Goal: Information Seeking & Learning: Learn about a topic

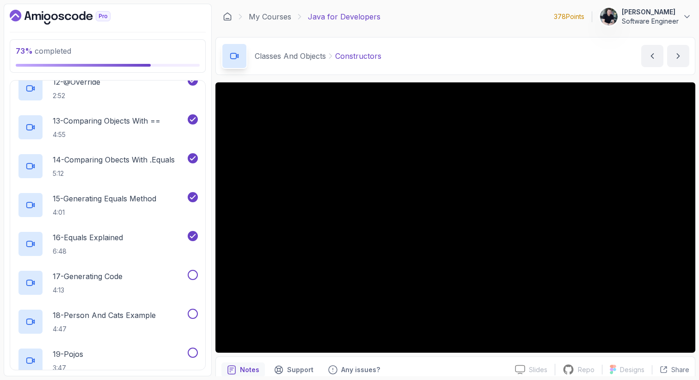
scroll to position [867, 0]
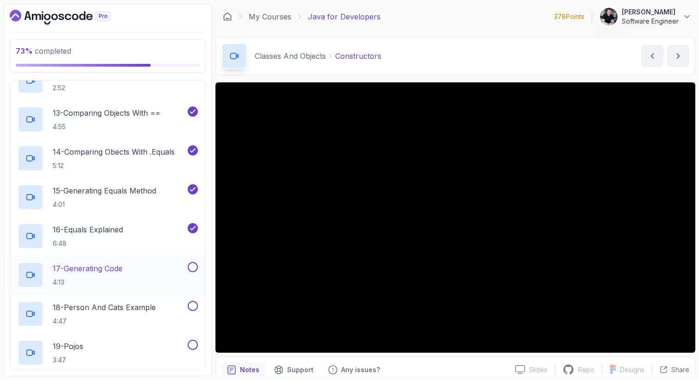
click at [85, 276] on h2 "17 - Generating Code 4:13" at bounding box center [88, 275] width 70 height 24
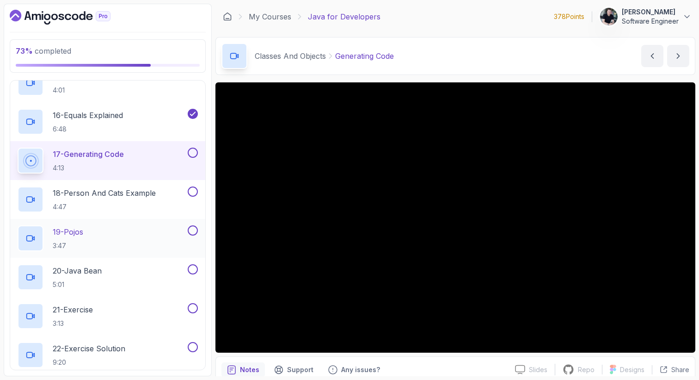
scroll to position [974, 0]
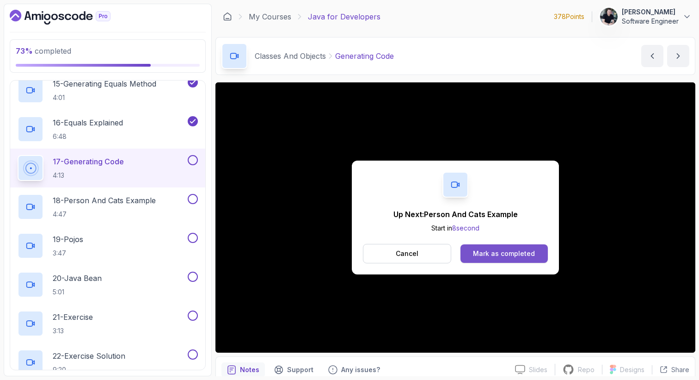
click at [511, 253] on div "Mark as completed" at bounding box center [504, 253] width 62 height 9
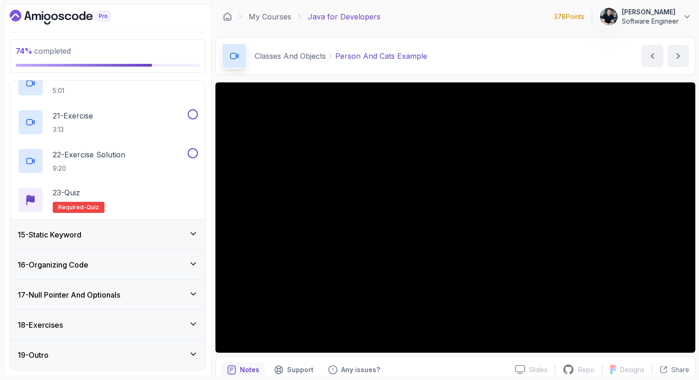
scroll to position [1175, 0]
click at [76, 238] on h3 "15 - Static Keyword" at bounding box center [50, 234] width 64 height 11
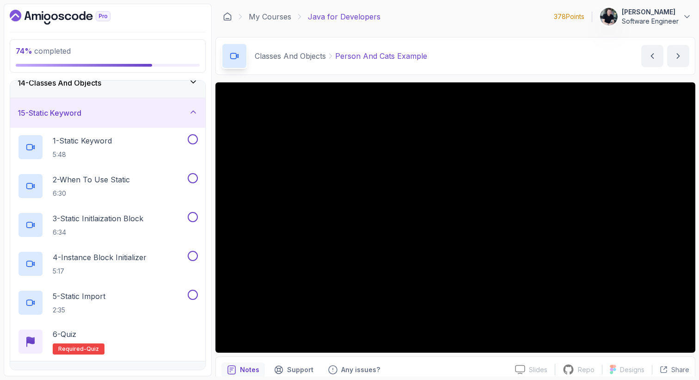
scroll to position [332, 0]
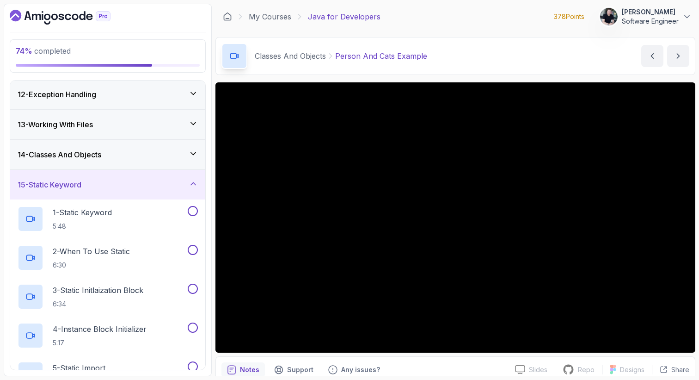
click at [81, 188] on h3 "15 - Static Keyword" at bounding box center [50, 184] width 64 height 11
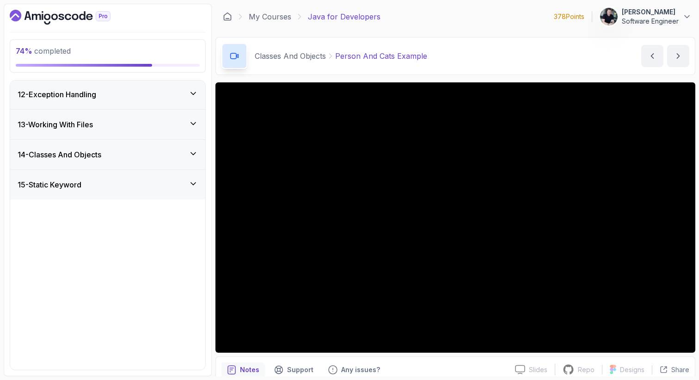
scroll to position [282, 0]
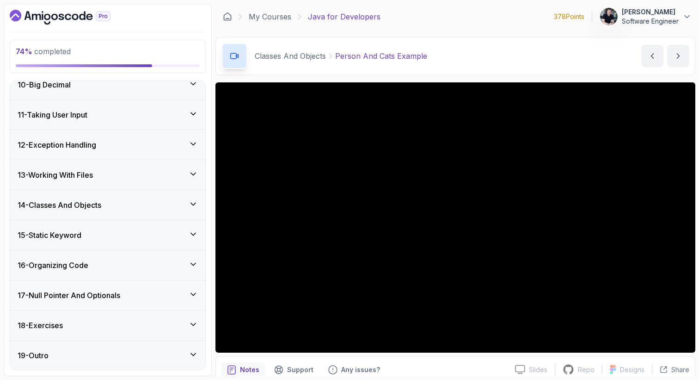
click at [75, 201] on h3 "14 - Classes And Objects" at bounding box center [60, 204] width 84 height 11
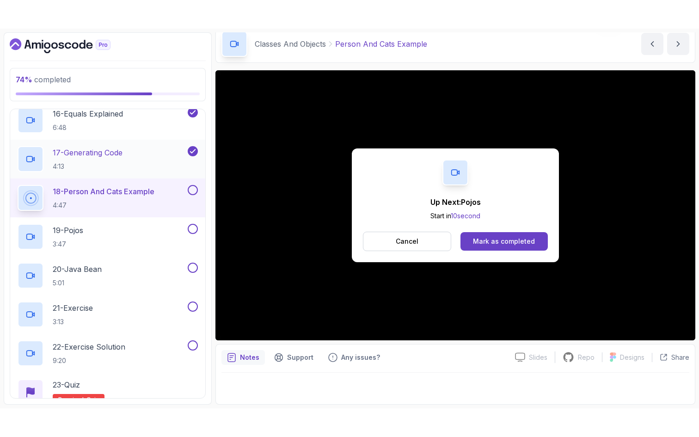
scroll to position [41, 0]
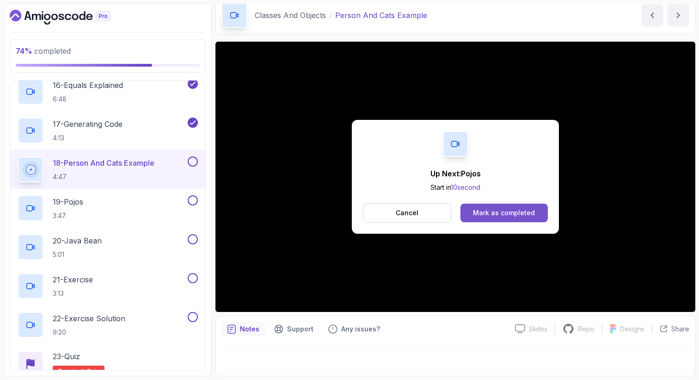
click at [521, 209] on div "Mark as completed" at bounding box center [504, 212] width 62 height 9
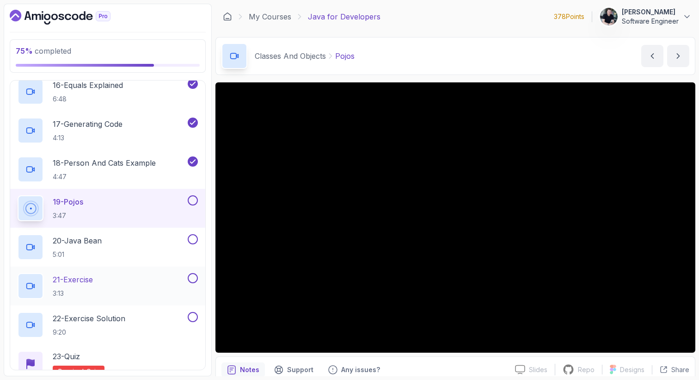
scroll to position [1056, 0]
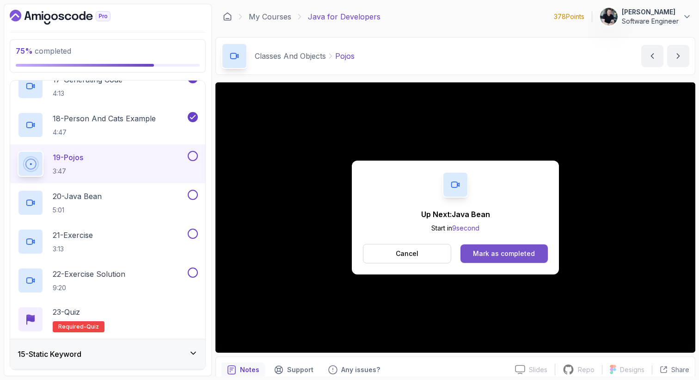
click at [506, 257] on div "Mark as completed" at bounding box center [504, 253] width 62 height 9
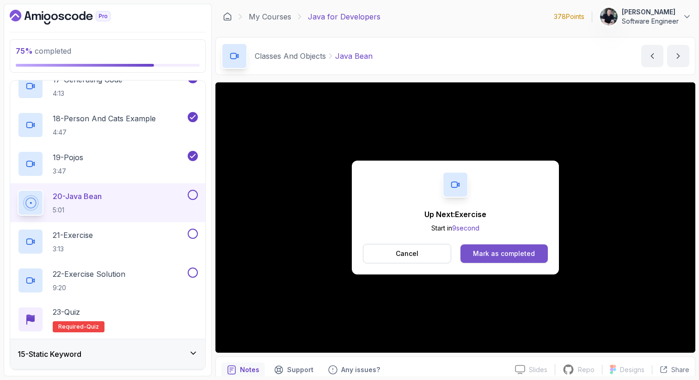
click at [478, 249] on div "Mark as completed" at bounding box center [504, 253] width 62 height 9
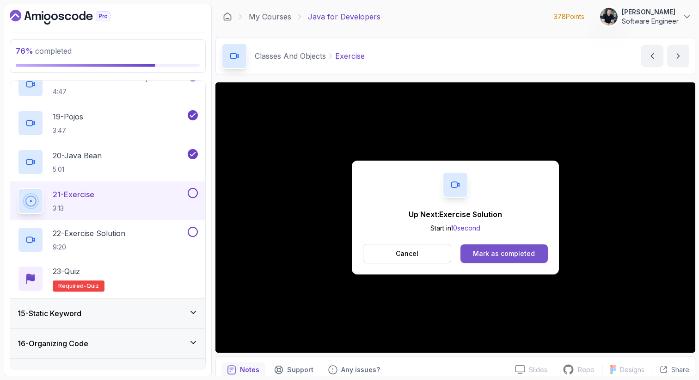
click at [510, 256] on div "Mark as completed" at bounding box center [504, 253] width 62 height 9
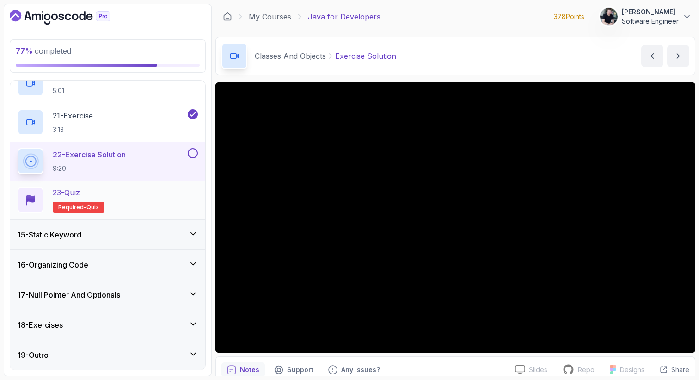
scroll to position [1175, 0]
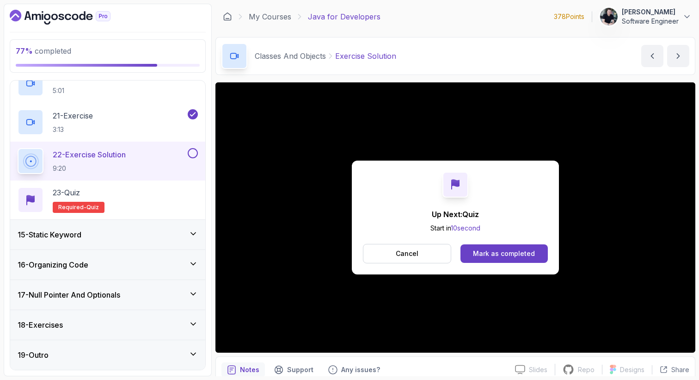
click at [523, 243] on div "Up Next: Quiz Start in 10 second Cancel Mark as completed" at bounding box center [455, 217] width 207 height 114
click at [519, 258] on div "Mark as completed" at bounding box center [504, 253] width 62 height 9
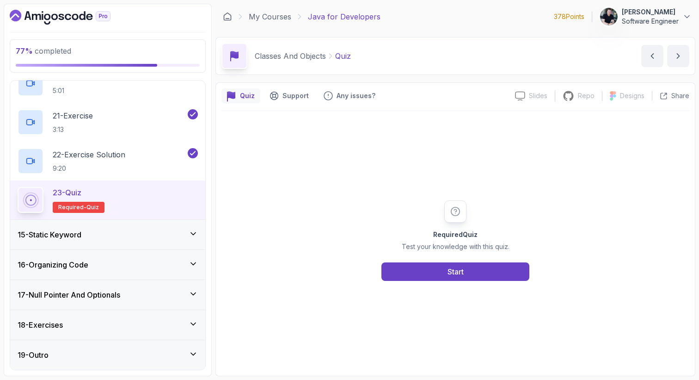
click at [476, 284] on div "Required Quiz Test your knowledge with this quiz. Start" at bounding box center [455, 240] width 468 height 259
click at [478, 274] on button "Start" at bounding box center [455, 271] width 148 height 18
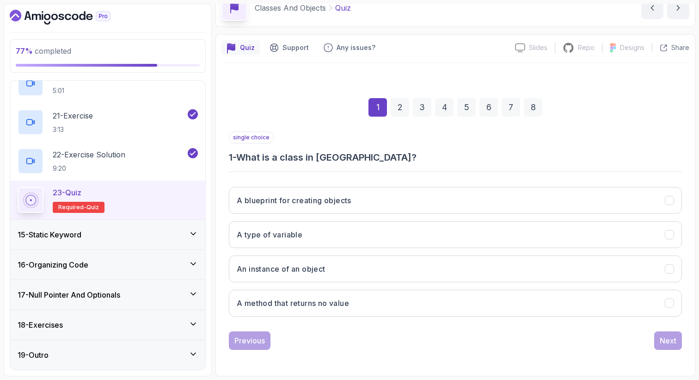
scroll to position [48, 0]
click at [304, 207] on button "A blueprint for creating objects" at bounding box center [455, 200] width 453 height 27
click at [661, 335] on div "Next" at bounding box center [668, 340] width 17 height 11
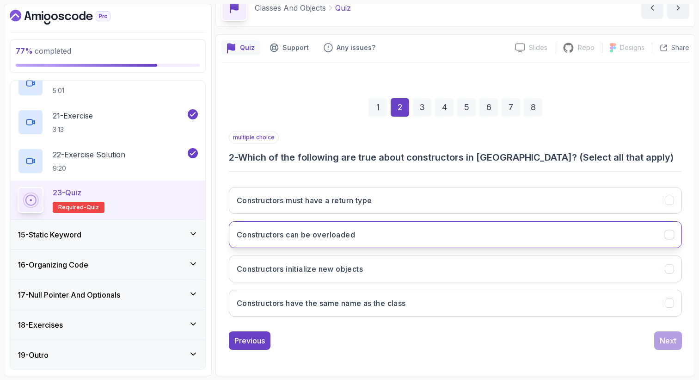
click at [315, 241] on button "Constructors can be overloaded" at bounding box center [455, 234] width 453 height 27
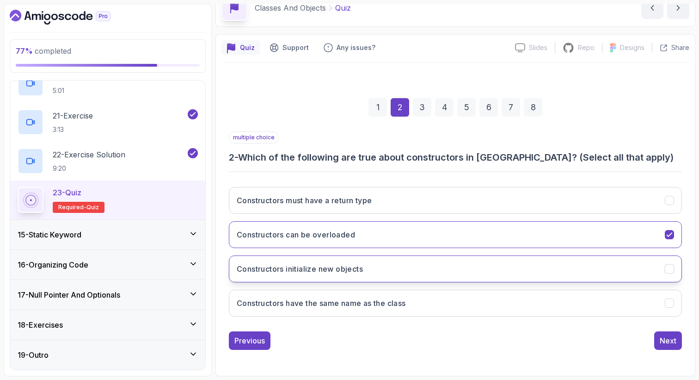
click at [318, 273] on h3 "Constructors initialize new objects" at bounding box center [300, 268] width 126 height 11
click at [335, 307] on h3 "Constructors have the same name as the class" at bounding box center [321, 302] width 169 height 11
click at [674, 345] on div "Next" at bounding box center [668, 340] width 17 height 11
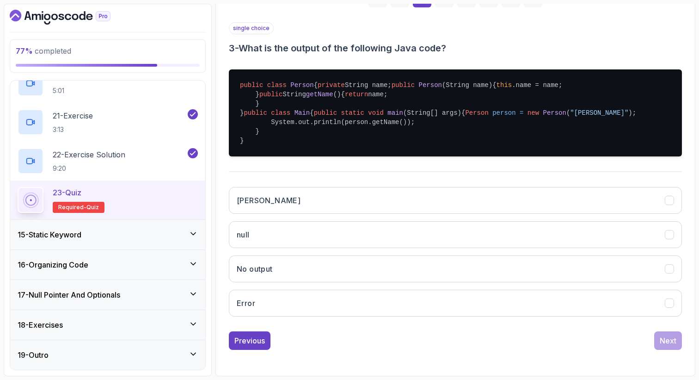
scroll to position [220, 0]
click at [317, 214] on button "Alice" at bounding box center [455, 200] width 453 height 27
click at [668, 346] on div "Next" at bounding box center [668, 340] width 17 height 11
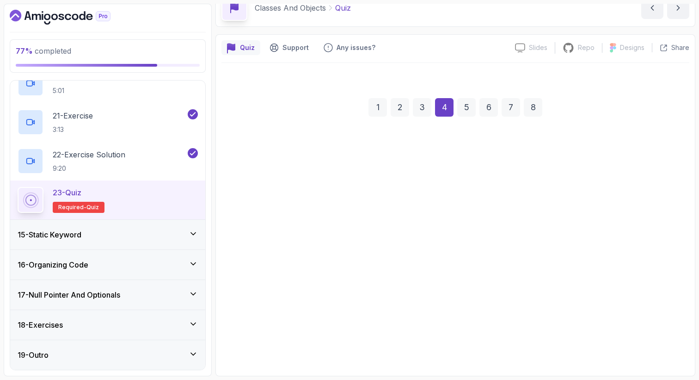
scroll to position [48, 0]
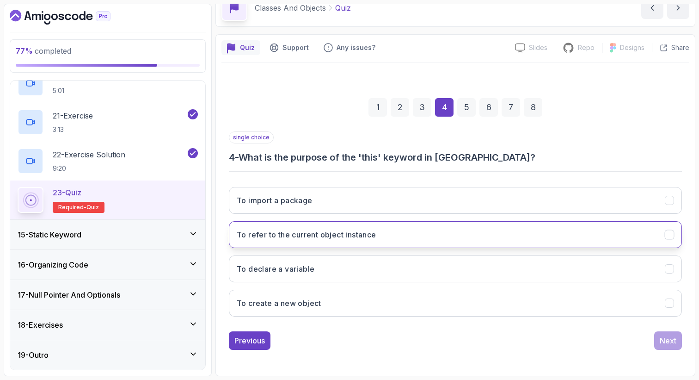
click at [389, 244] on button "To refer to the current object instance" at bounding box center [455, 234] width 453 height 27
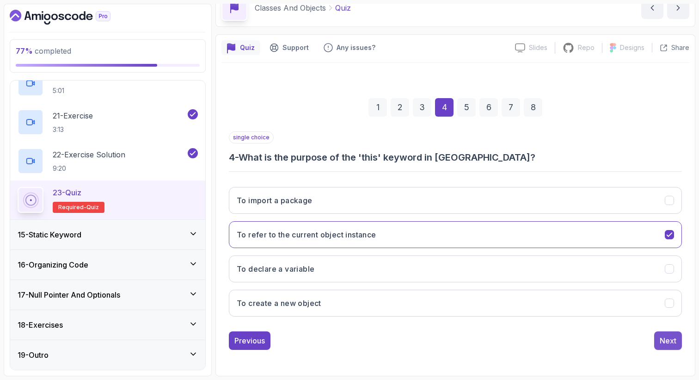
click at [670, 339] on div "Next" at bounding box center [668, 340] width 17 height 11
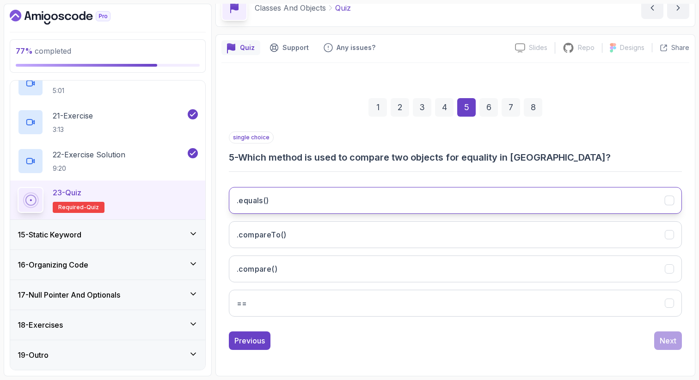
click at [312, 203] on button ".equals()" at bounding box center [455, 200] width 453 height 27
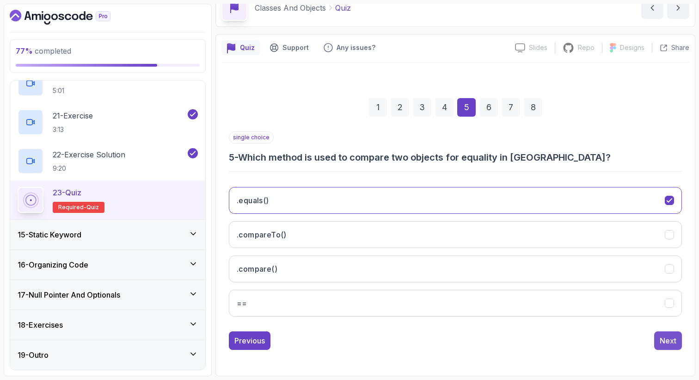
click at [672, 343] on div "Next" at bounding box center [668, 340] width 17 height 11
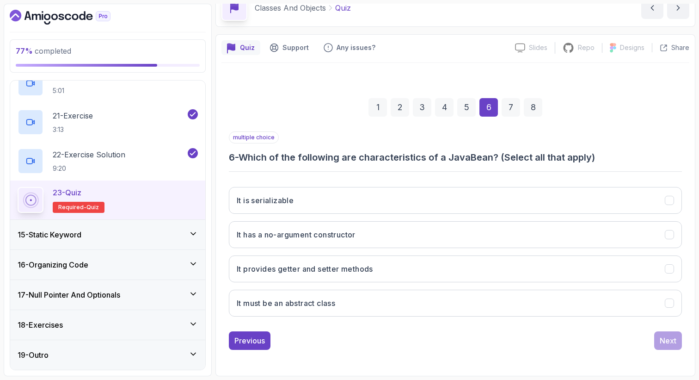
drag, startPoint x: 672, startPoint y: 343, endPoint x: 550, endPoint y: 334, distance: 122.4
click at [245, 335] on div "Previous" at bounding box center [249, 340] width 31 height 11
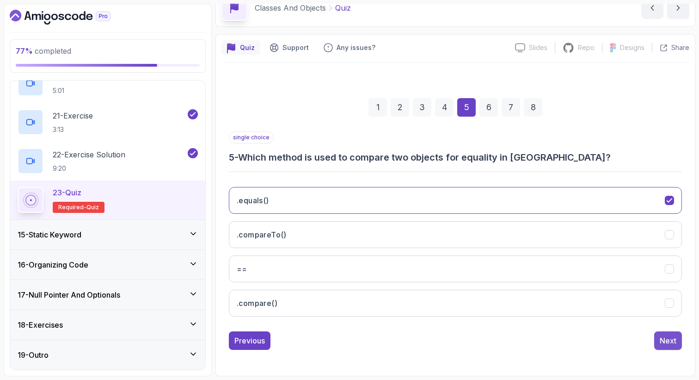
click at [664, 340] on div "Next" at bounding box center [668, 340] width 17 height 11
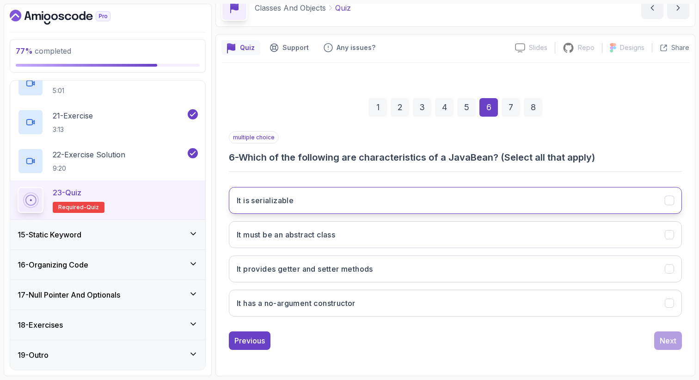
click at [318, 201] on button "It is serializable" at bounding box center [455, 200] width 453 height 27
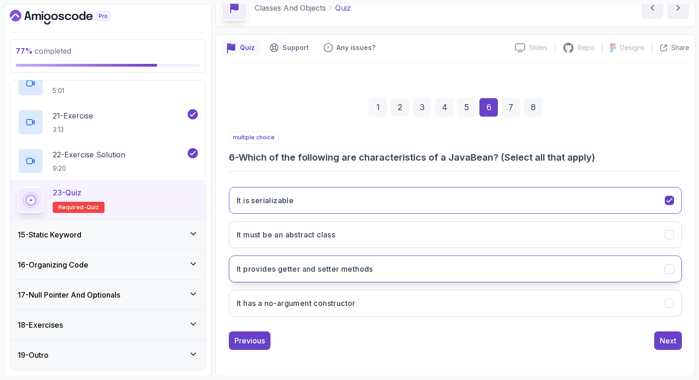
click at [293, 276] on button "It provides getter and setter methods" at bounding box center [455, 268] width 453 height 27
click at [290, 311] on button "It has a no-argument constructor" at bounding box center [455, 302] width 453 height 27
click at [675, 345] on div "Next" at bounding box center [668, 340] width 17 height 11
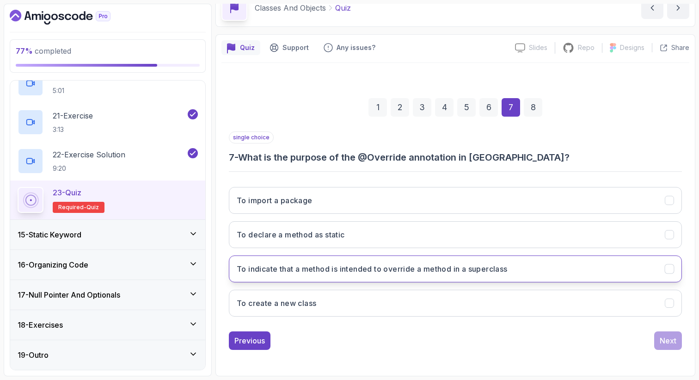
click at [313, 272] on h3 "To indicate that a method is intended to override a method in a superclass" at bounding box center [372, 268] width 271 height 11
click at [669, 341] on div "Next" at bounding box center [668, 340] width 17 height 11
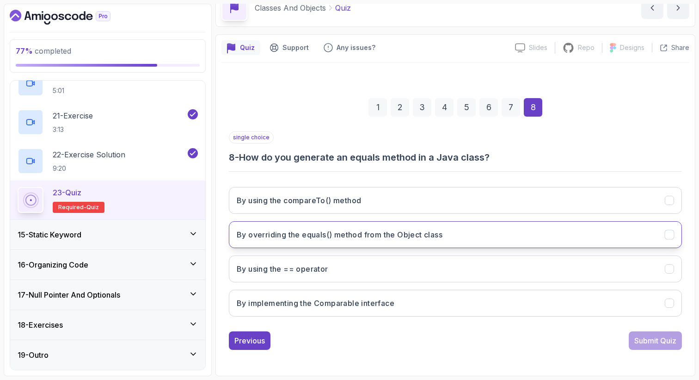
click at [343, 243] on button "By overriding the equals() method from the Object class" at bounding box center [455, 234] width 453 height 27
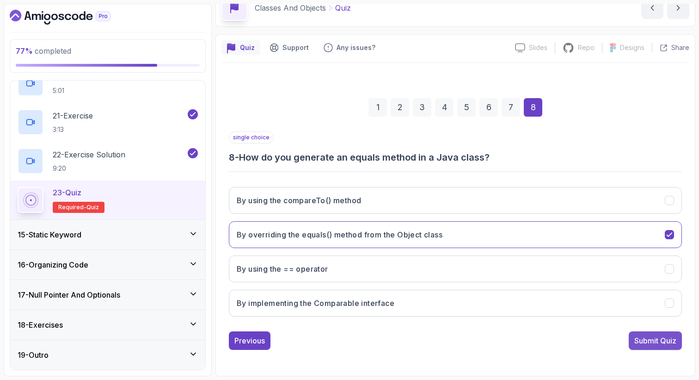
click at [634, 338] on div "Submit Quiz" at bounding box center [655, 340] width 42 height 11
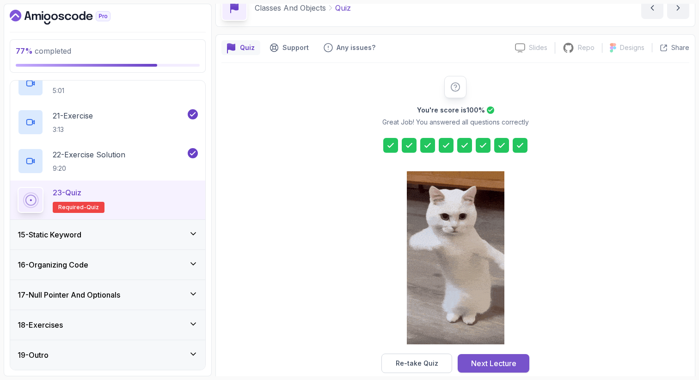
click at [516, 357] on button "Next Lecture" at bounding box center [494, 363] width 72 height 18
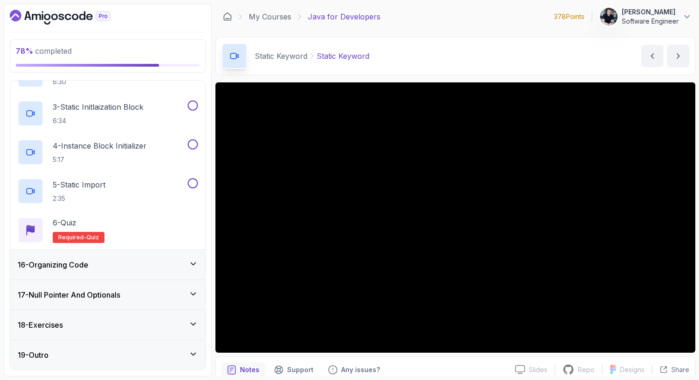
click at [160, 256] on div "16 - Organizing Code" at bounding box center [107, 265] width 195 height 30
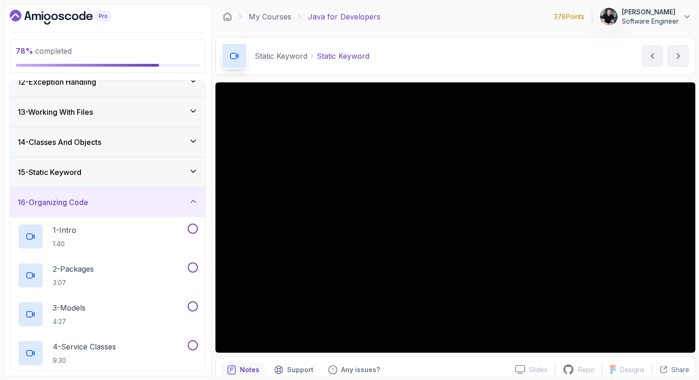
click at [153, 206] on div "16 - Organizing Code" at bounding box center [108, 202] width 180 height 11
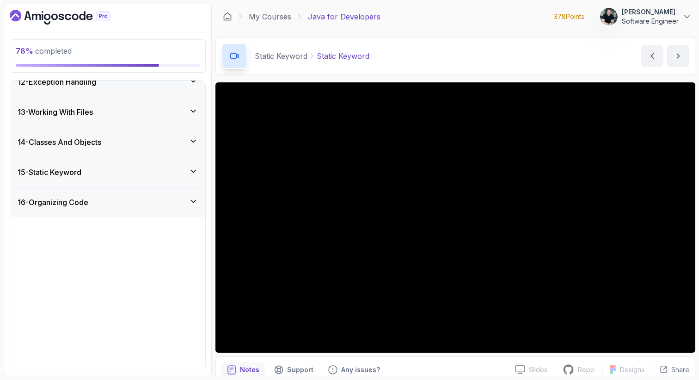
scroll to position [282, 0]
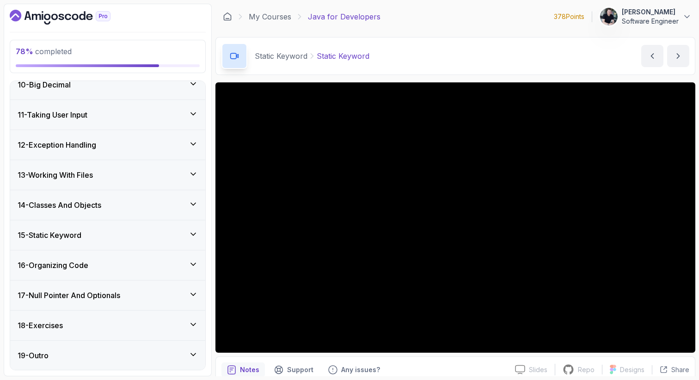
click at [103, 294] on h3 "17 - Null Pointer And Optionals" at bounding box center [69, 294] width 103 height 11
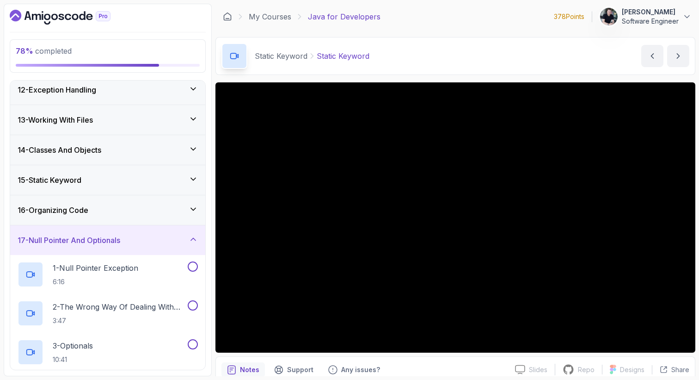
click at [114, 248] on div "17 - Null Pointer And Optionals" at bounding box center [107, 240] width 195 height 30
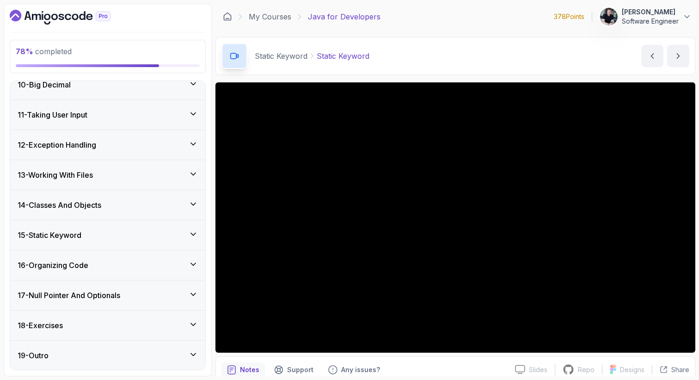
click at [77, 326] on div "18 - Exercises" at bounding box center [108, 324] width 180 height 11
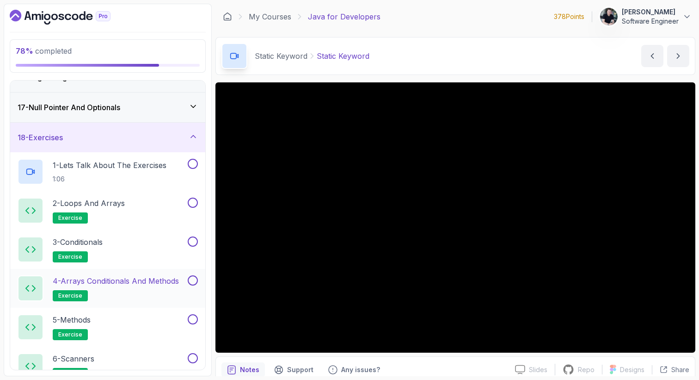
scroll to position [464, 0]
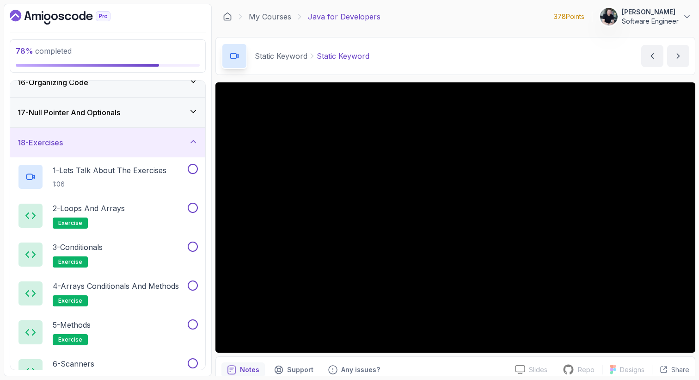
click at [135, 144] on div "18 - Exercises" at bounding box center [108, 142] width 180 height 11
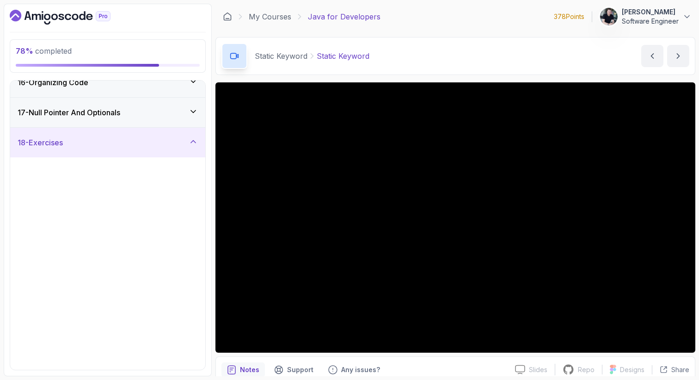
scroll to position [282, 0]
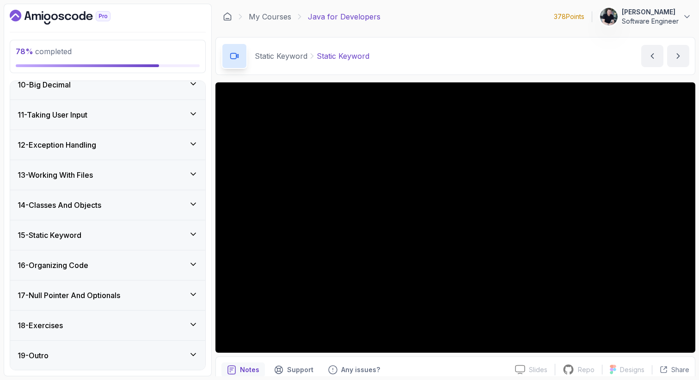
click at [98, 354] on div "19 - Outro" at bounding box center [108, 355] width 180 height 11
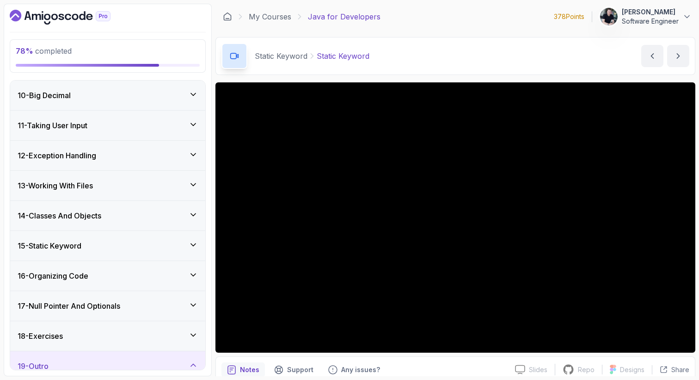
scroll to position [216, 0]
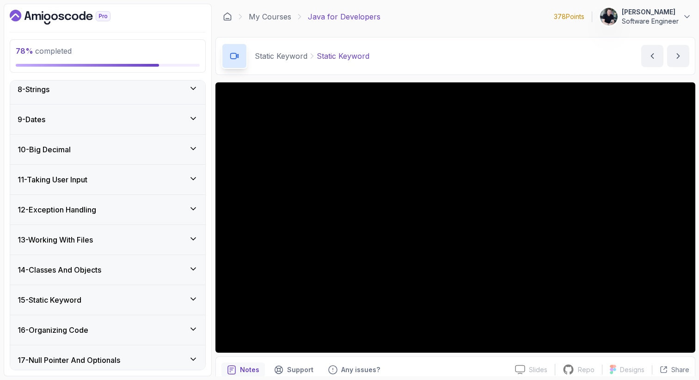
click at [99, 301] on div "15 - Static Keyword" at bounding box center [108, 299] width 180 height 11
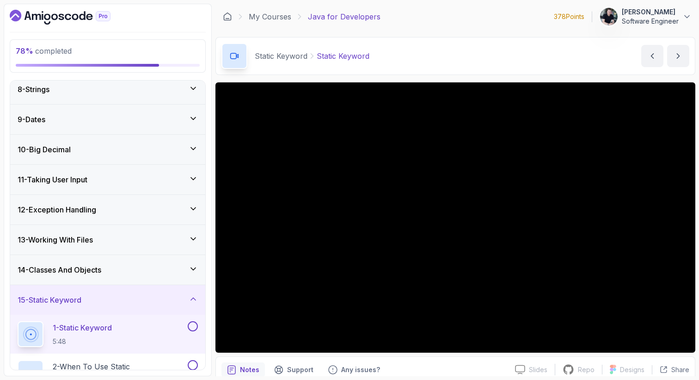
click at [99, 301] on div "15 - Static Keyword" at bounding box center [108, 299] width 180 height 11
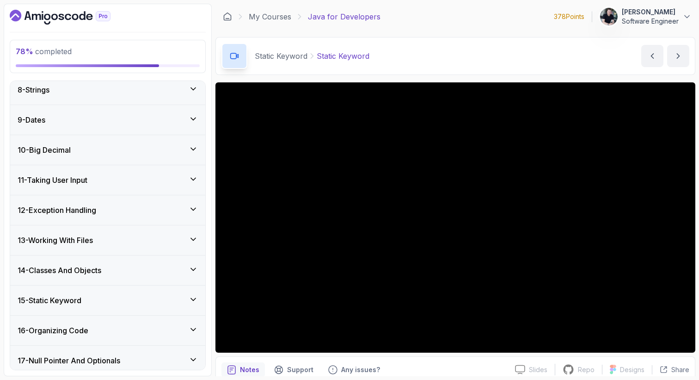
click at [109, 268] on div "14 - Classes And Objects" at bounding box center [108, 269] width 180 height 11
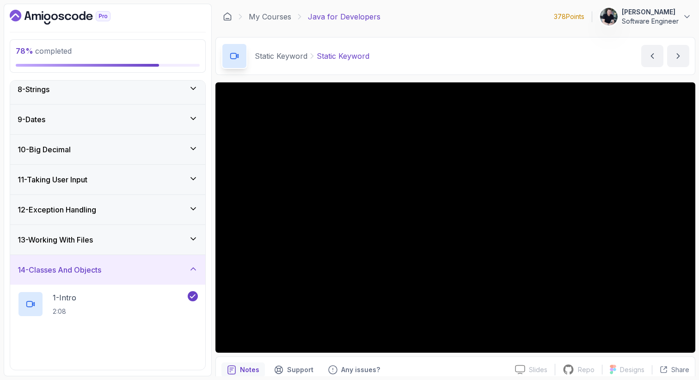
click at [109, 268] on div "14 - Classes And Objects" at bounding box center [108, 269] width 180 height 11
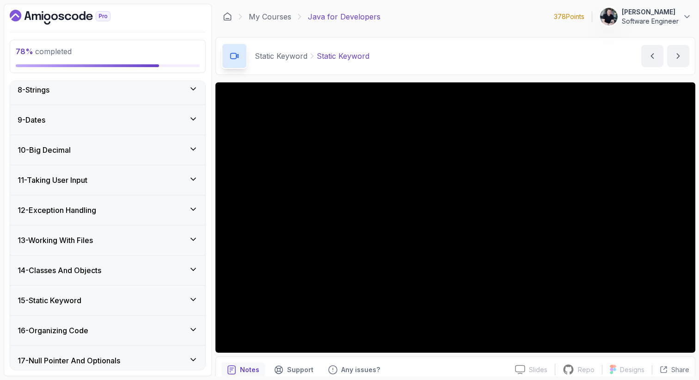
click at [92, 299] on div "15 - Static Keyword" at bounding box center [108, 300] width 180 height 11
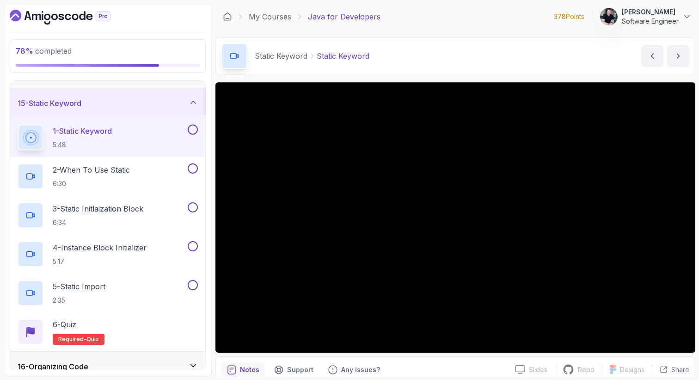
scroll to position [413, 0]
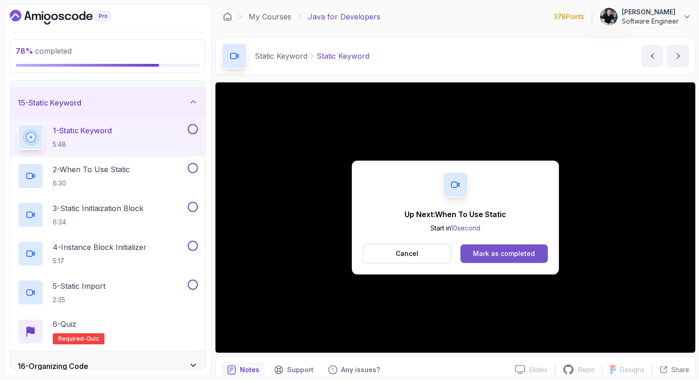
click at [532, 257] on div "Mark as completed" at bounding box center [504, 253] width 62 height 9
